Goal: Task Accomplishment & Management: Use online tool/utility

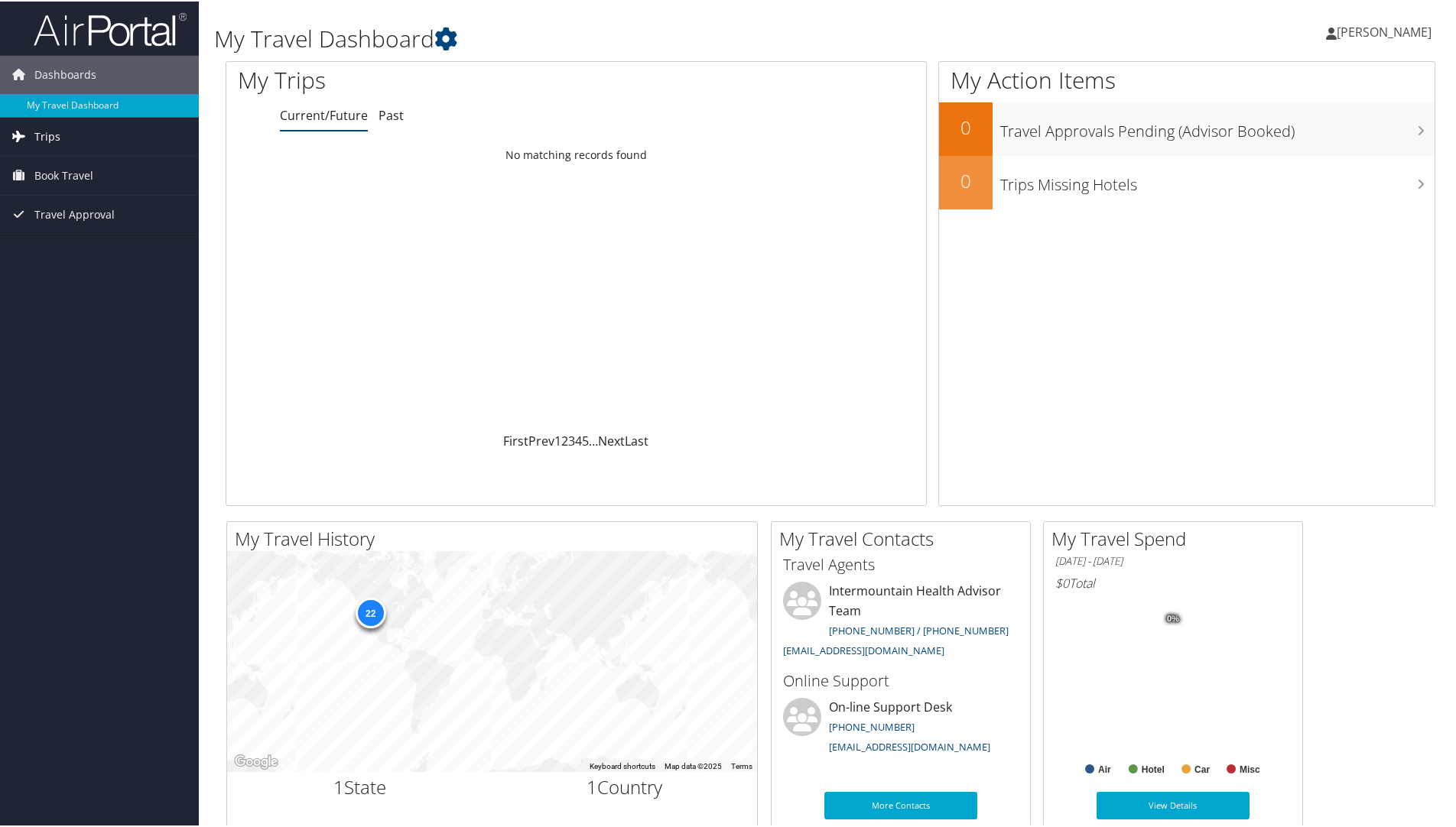
click at [38, 133] on span "Trips" at bounding box center [47, 135] width 26 height 38
click at [93, 162] on link "Current/Future Trips" at bounding box center [99, 166] width 198 height 23
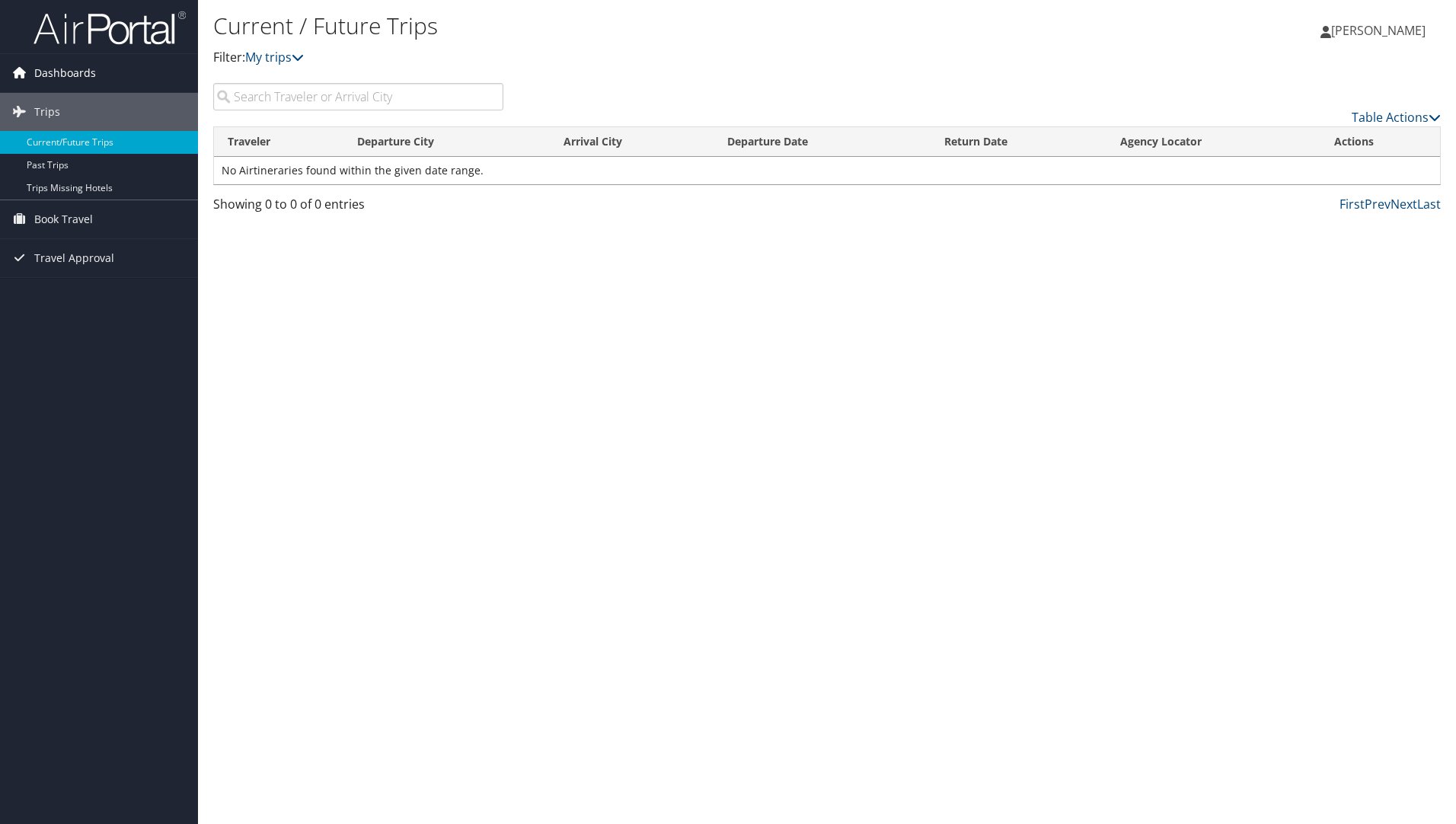
click at [46, 73] on span "Dashboards" at bounding box center [65, 73] width 62 height 38
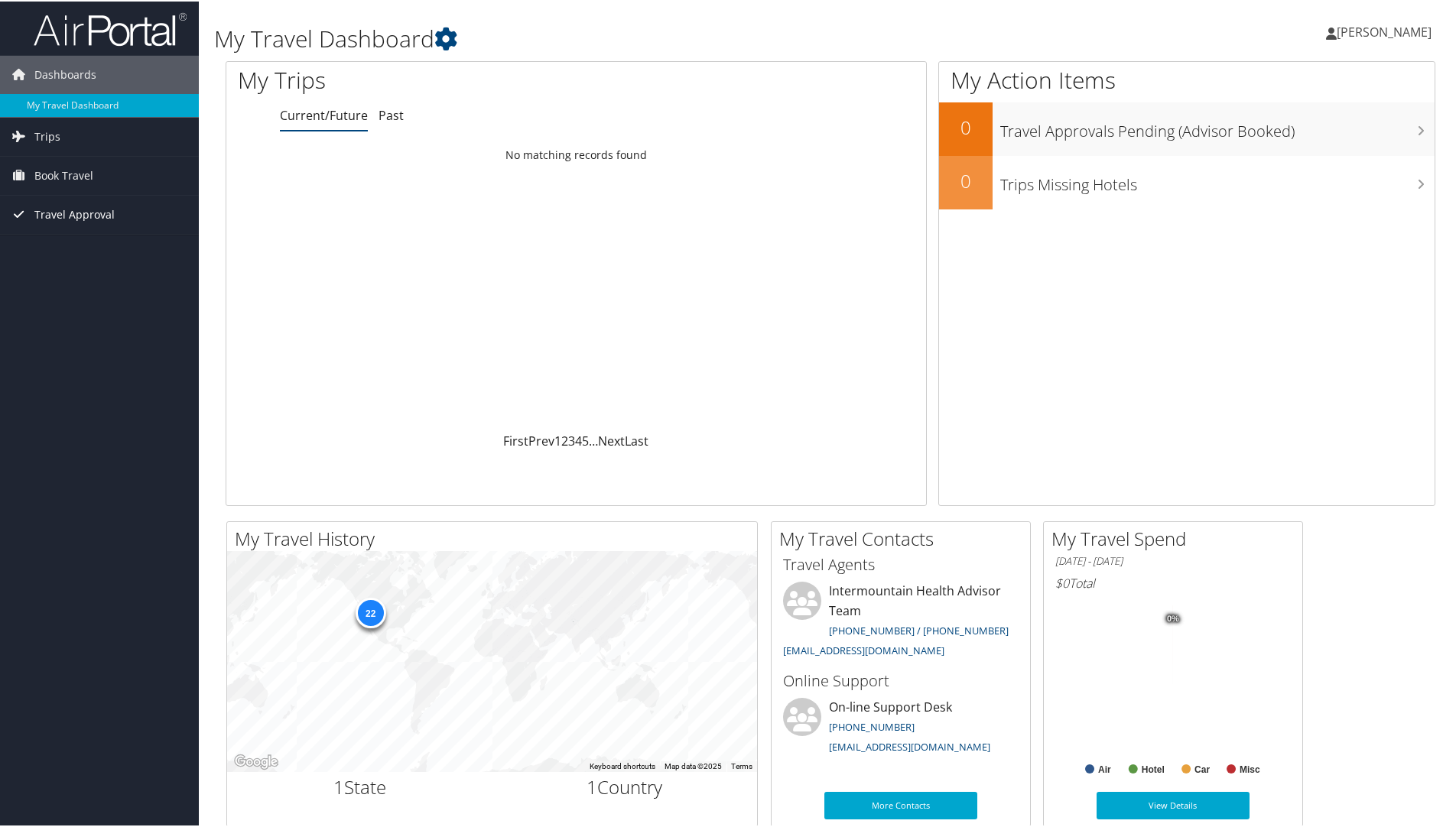
click at [70, 212] on span "Travel Approval" at bounding box center [74, 213] width 81 height 38
click at [65, 99] on link "My Travel Dashboard" at bounding box center [99, 104] width 198 height 23
click at [386, 114] on link "Past" at bounding box center [390, 114] width 25 height 17
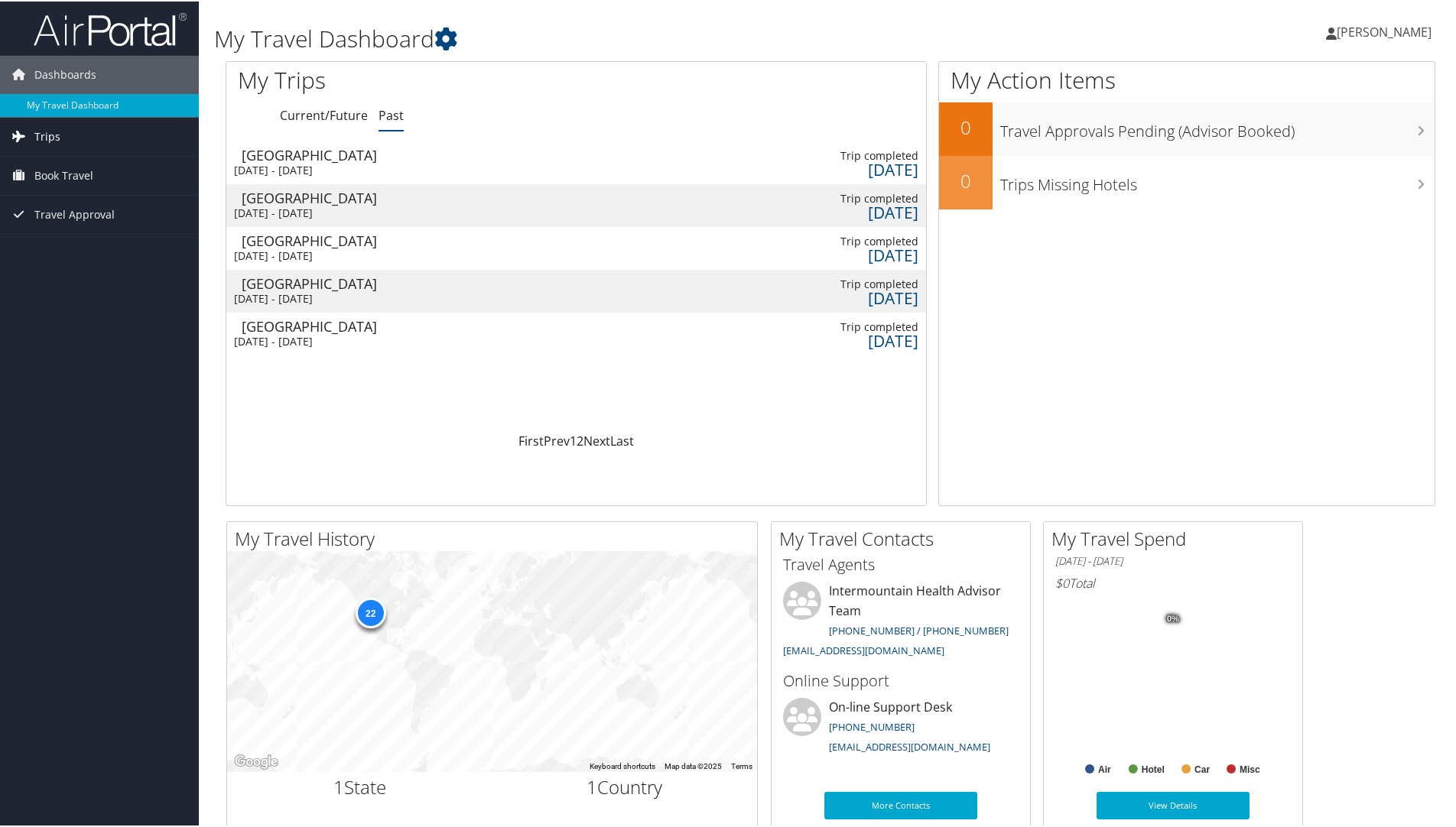
click at [63, 144] on link "Trips" at bounding box center [99, 135] width 198 height 38
click at [88, 159] on link "Current/Future Trips" at bounding box center [99, 166] width 198 height 23
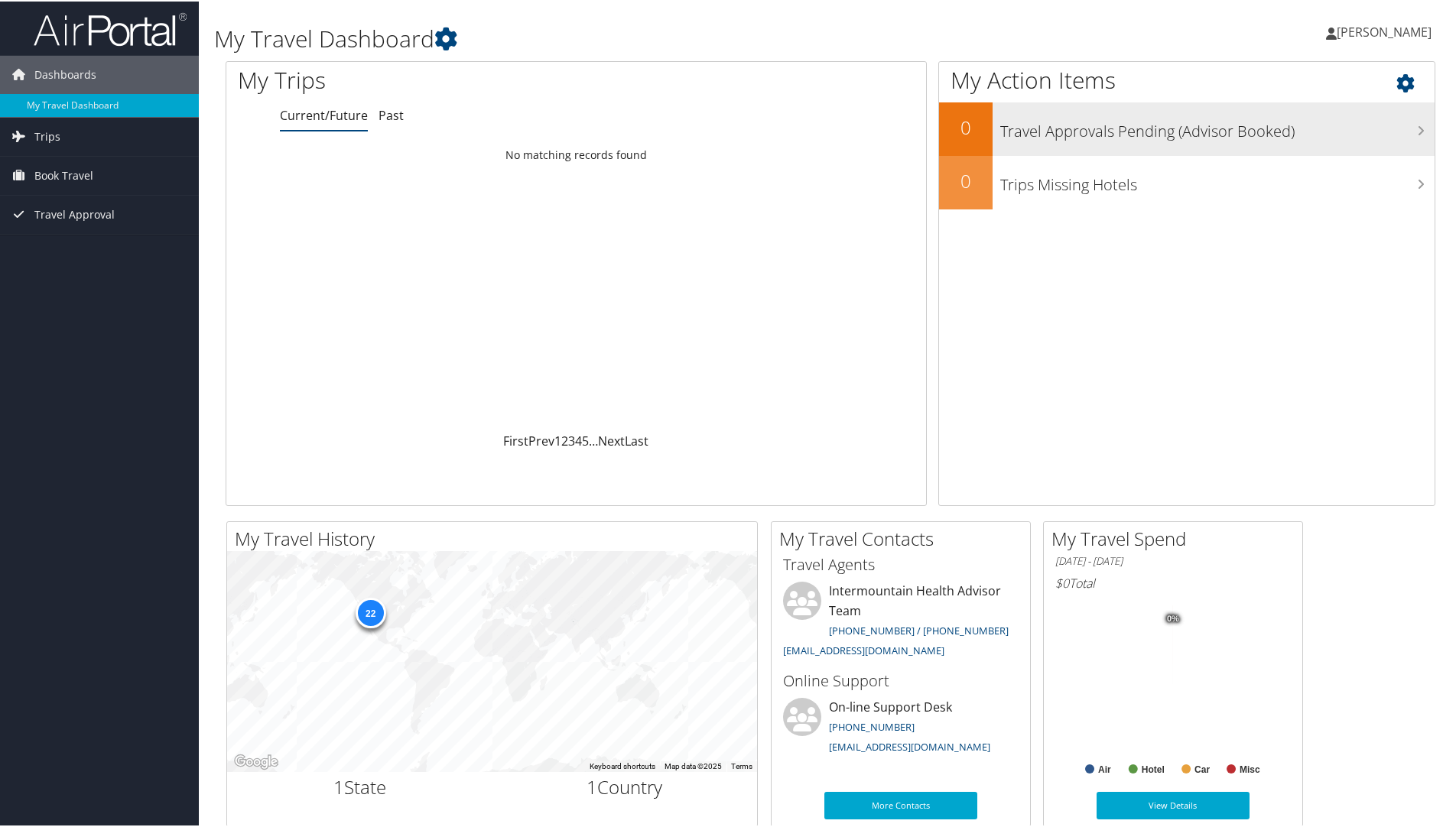
click at [1115, 129] on h3 "Travel Approvals Pending (Advisor Booked)" at bounding box center [1218, 126] width 434 height 29
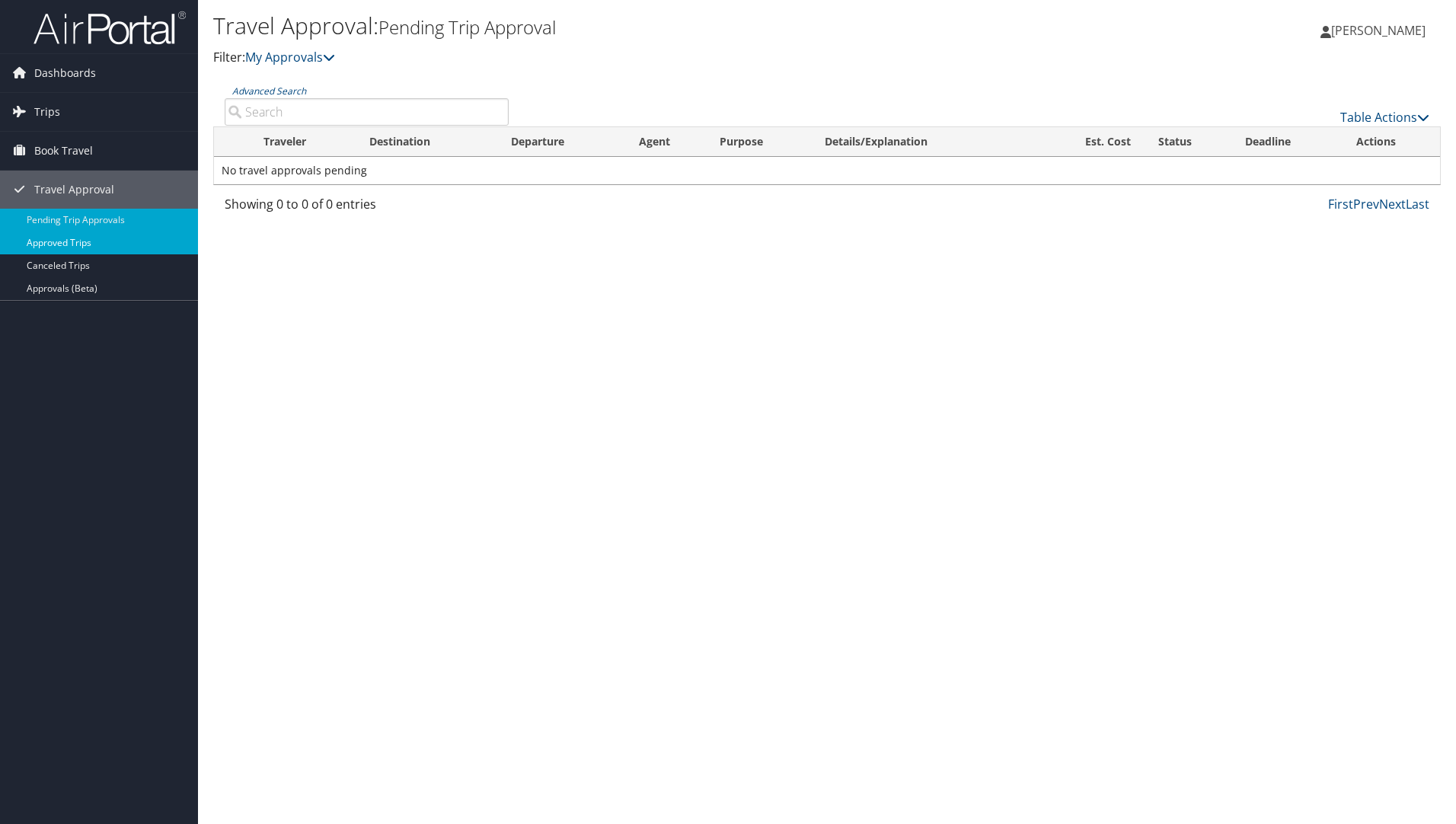
click at [71, 245] on link "Approved Trips" at bounding box center [99, 243] width 198 height 23
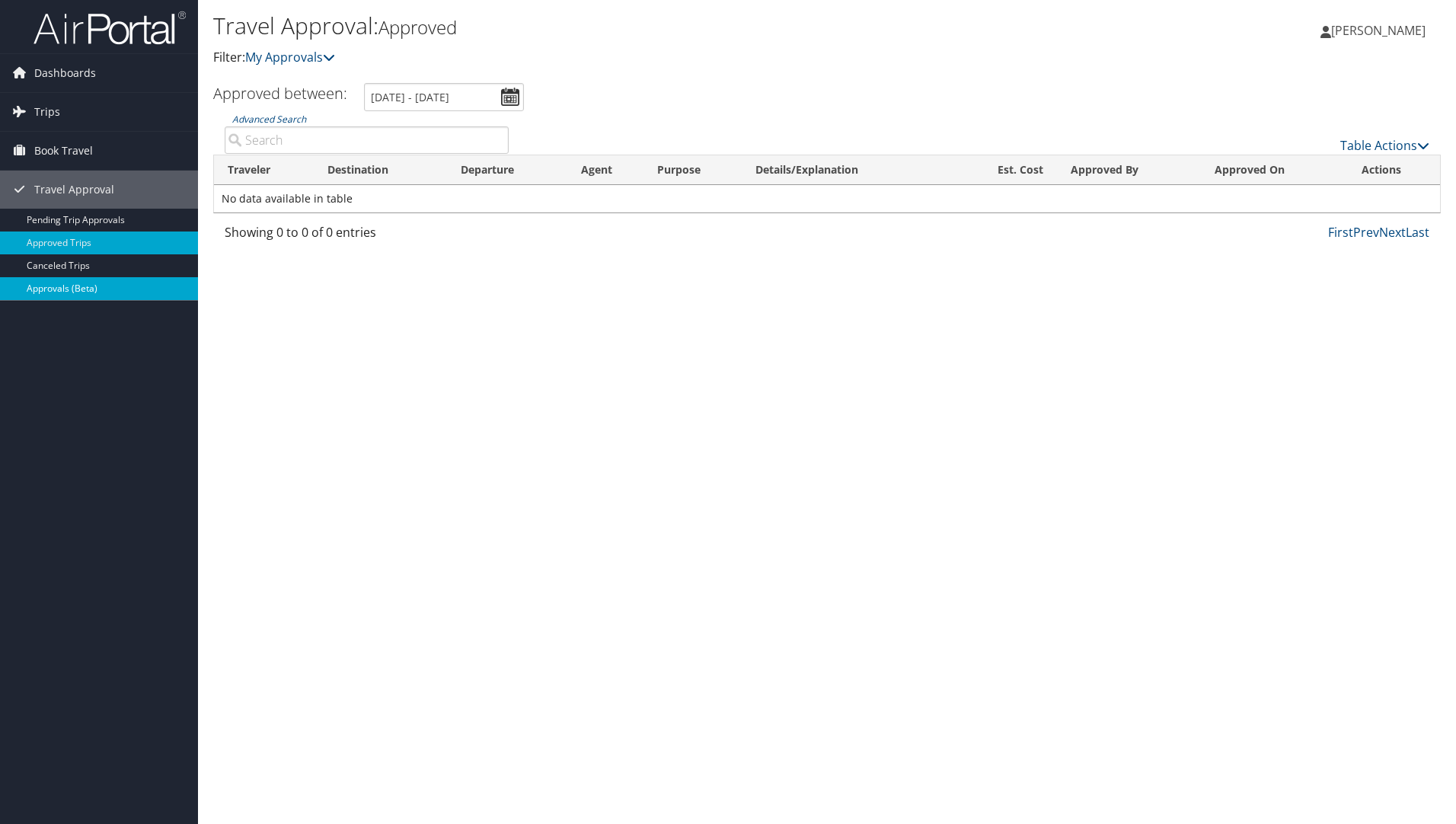
click at [57, 285] on link "Approvals (Beta)" at bounding box center [99, 288] width 198 height 23
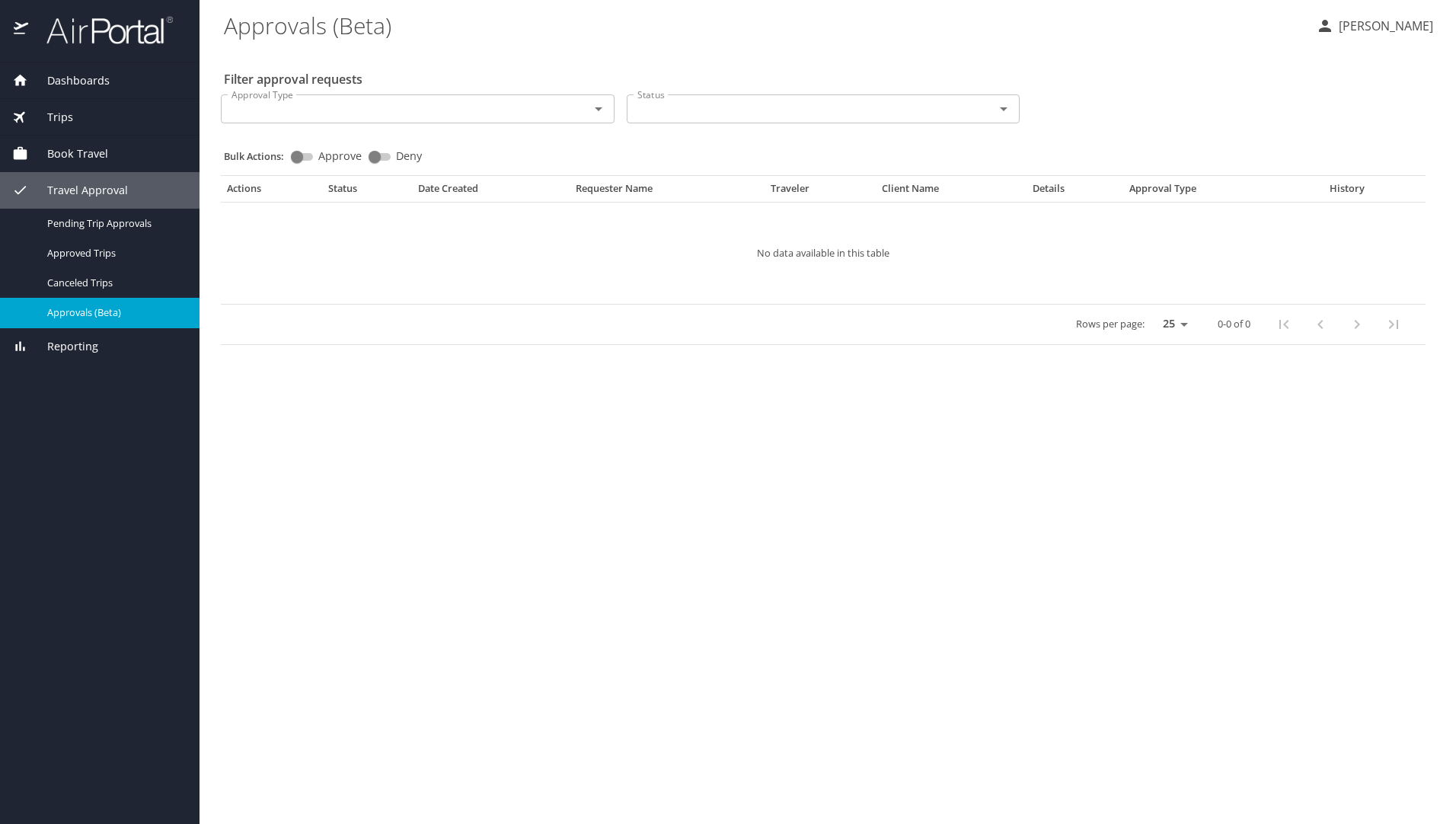
click at [60, 150] on span "Book Travel" at bounding box center [68, 154] width 80 height 17
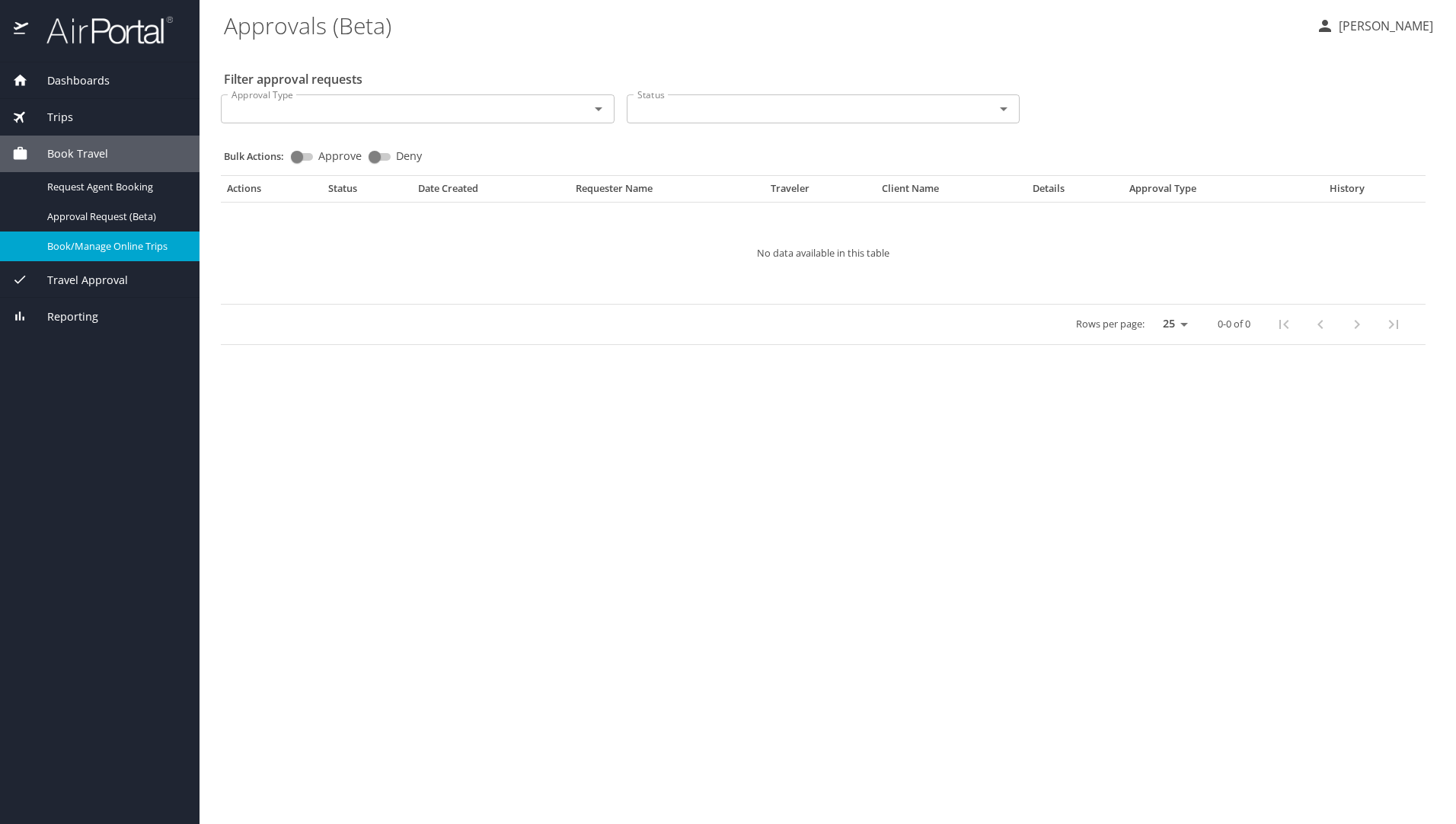
click at [90, 247] on span "Book/Manage Online Trips" at bounding box center [113, 246] width 134 height 15
